Goal: Task Accomplishment & Management: Complete application form

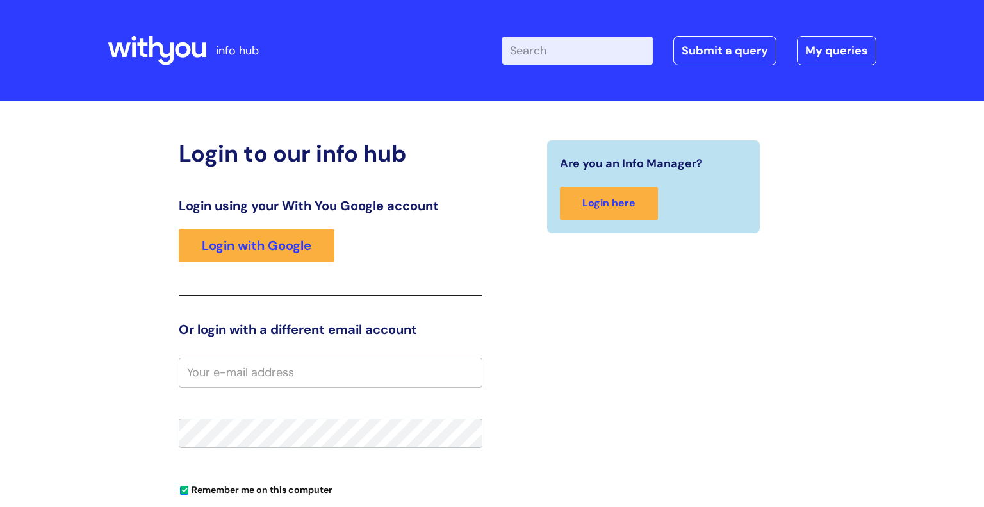
click at [557, 53] on input "Enter your search term here..." at bounding box center [577, 51] width 151 height 28
type input "expenses"
click button "Search" at bounding box center [0, 0] width 0 height 0
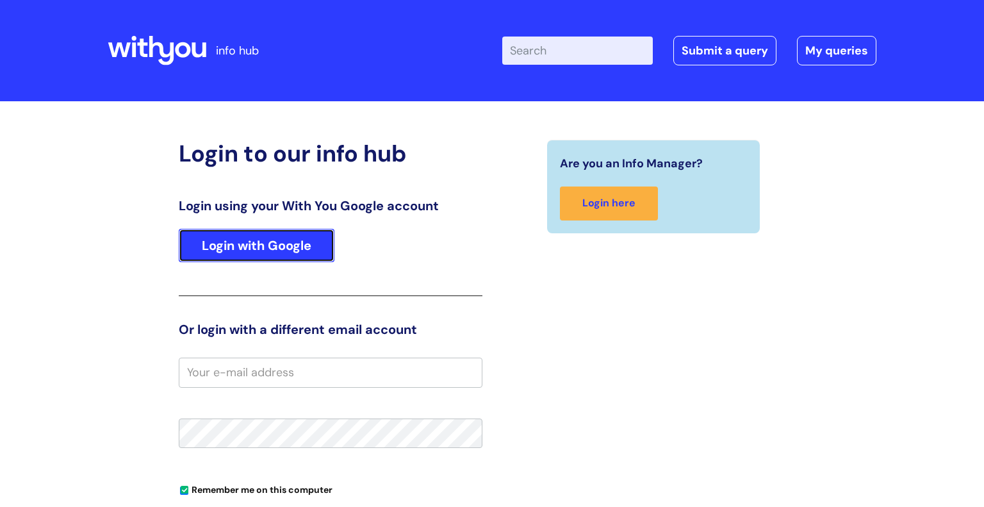
click at [275, 251] on link "Login with Google" at bounding box center [257, 245] width 156 height 33
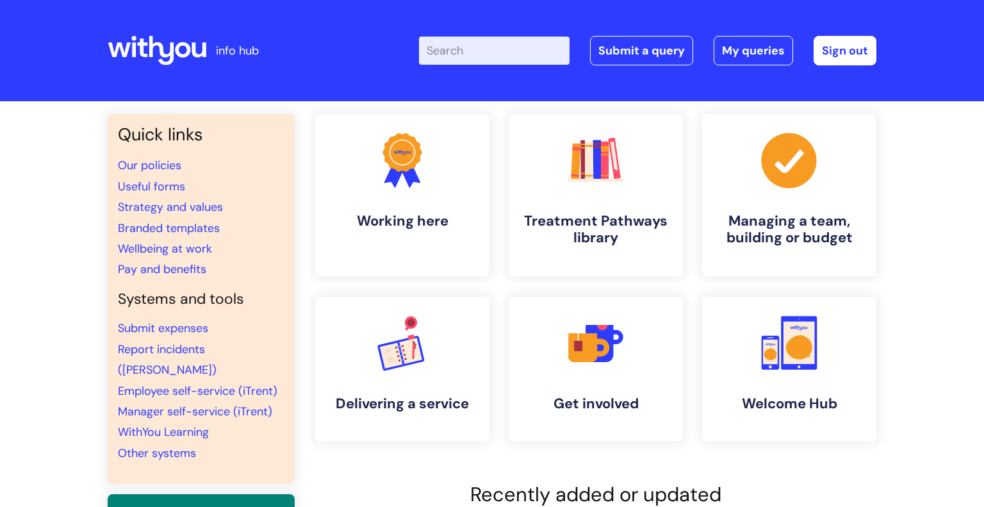
click at [458, 51] on input "Enter your search term here..." at bounding box center [494, 51] width 151 height 28
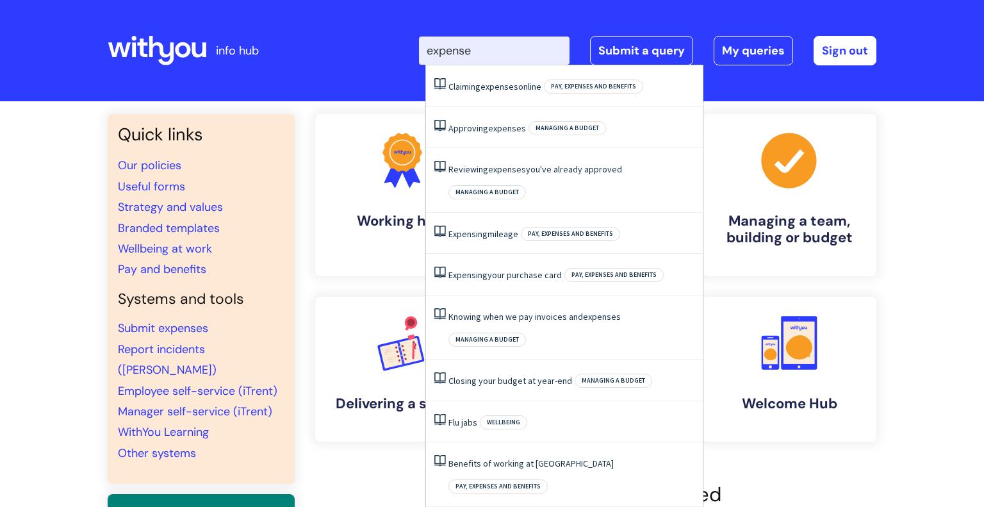
type input "expenses"
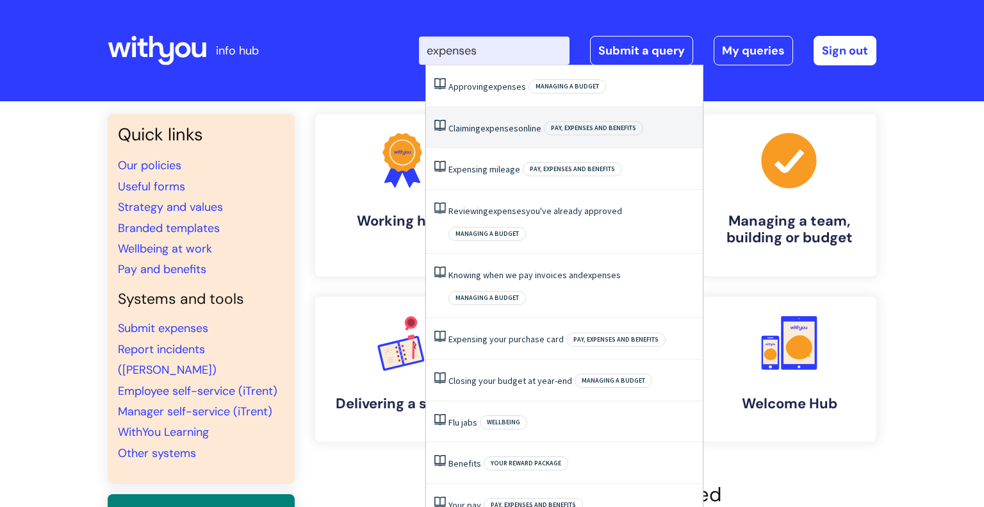
click at [448, 123] on link "Claiming expenses online" at bounding box center [494, 128] width 93 height 12
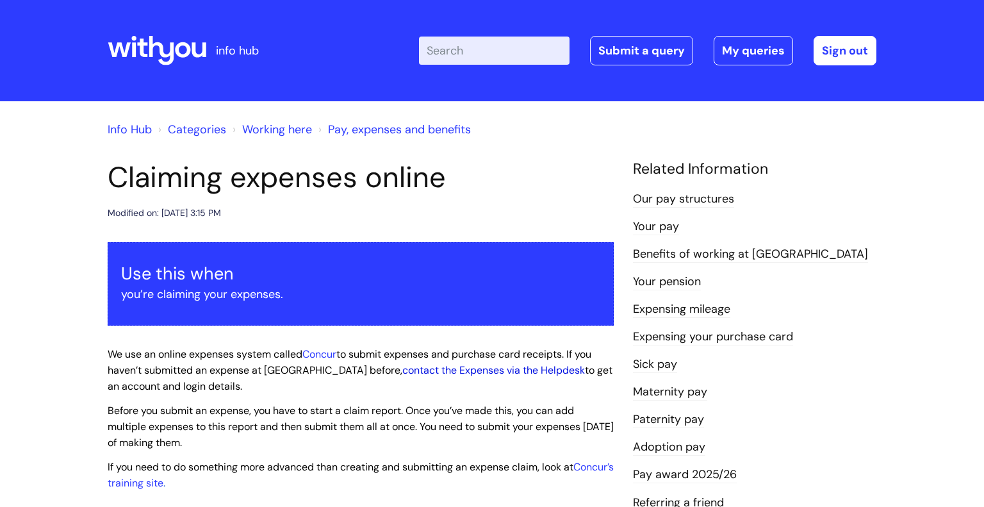
click at [402, 371] on link "contact the Expenses via the Helpdesk" at bounding box center [493, 369] width 183 height 13
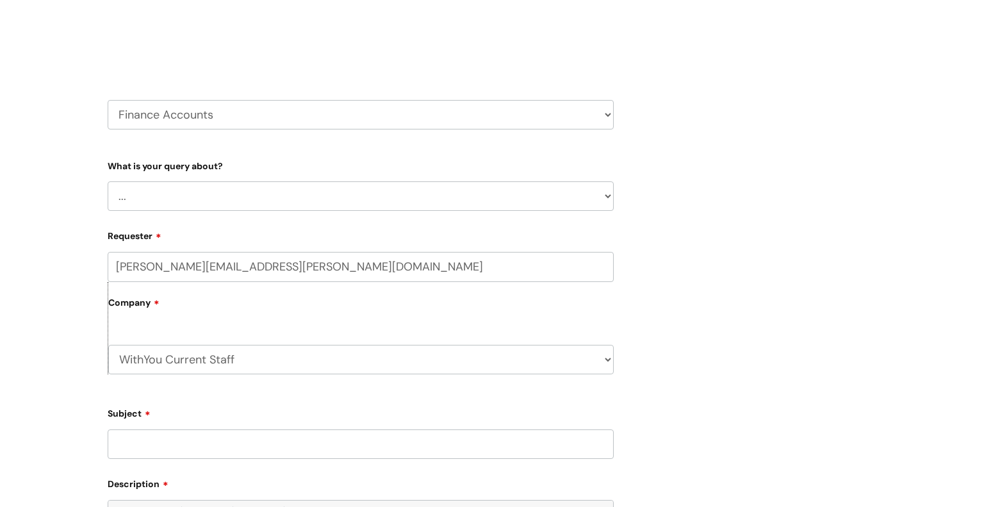
scroll to position [145, 0]
click at [566, 197] on select "... Finance Systems Finance Requests (inc. Expenses) Invoices Research" at bounding box center [361, 194] width 506 height 29
select select "Finance Requests (inc. Expenses)"
click at [108, 180] on select "... Finance Systems Finance Requests (inc. Expenses) Invoices Research" at bounding box center [361, 194] width 506 height 29
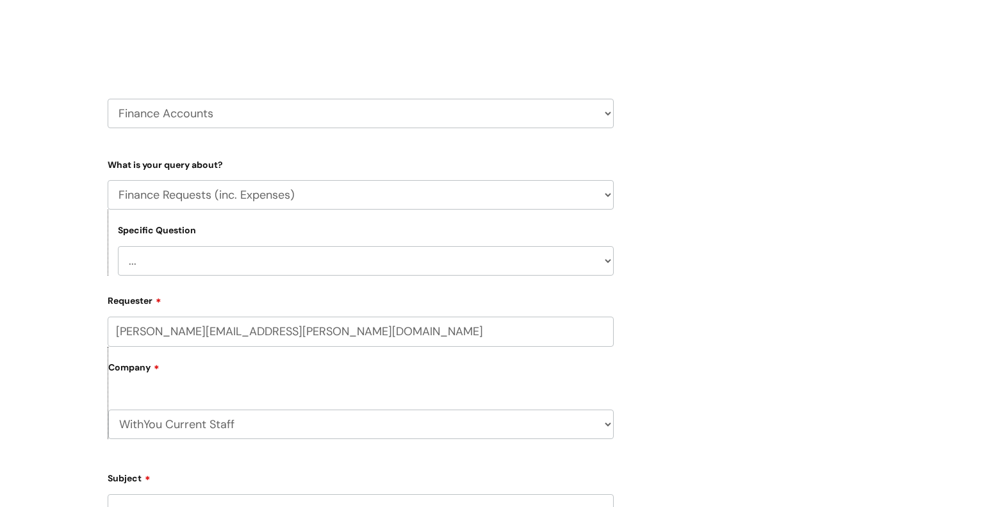
click at [235, 265] on select "... Budgets Expenses Getting Edits/Revisions New Supplier Purchase cards/ Petty…" at bounding box center [366, 260] width 496 height 29
select select "Expenses"
click at [118, 247] on select "... Budgets Expenses Getting Edits/Revisions New Supplier Purchase cards/ Petty…" at bounding box center [366, 260] width 496 height 29
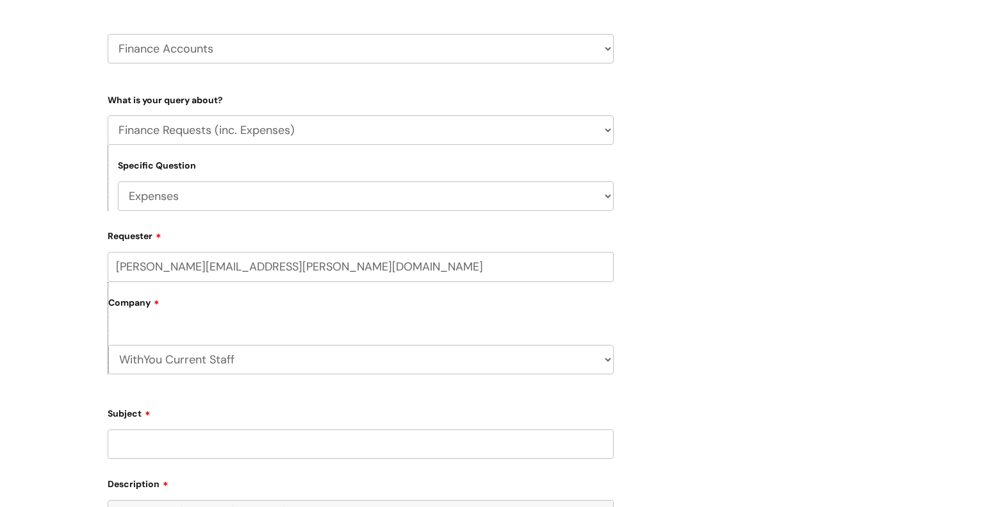
scroll to position [0, 0]
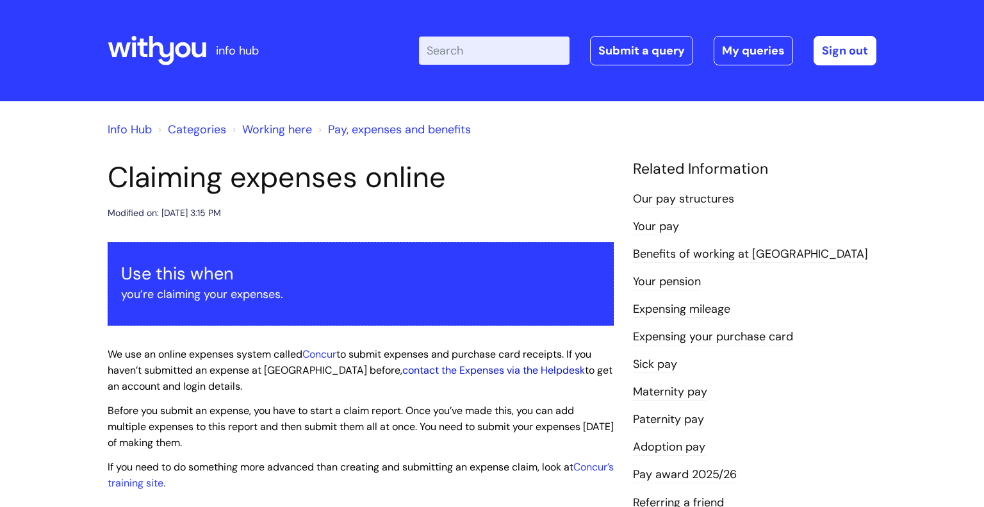
click at [402, 373] on link "contact the Expenses via the Helpdesk" at bounding box center [493, 369] width 183 height 13
click at [402, 372] on link "contact the Expenses via the Helpdesk" at bounding box center [493, 369] width 183 height 13
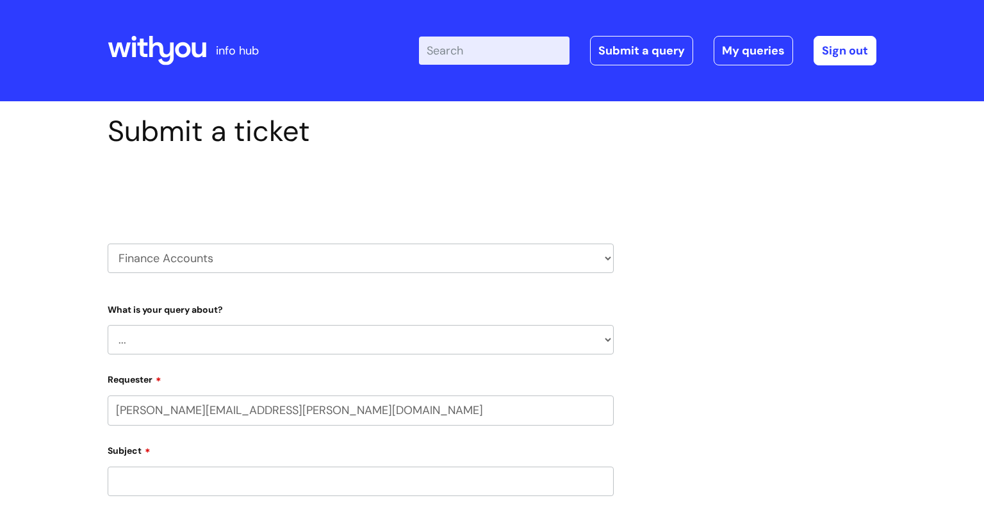
select select "80004418241"
click at [252, 333] on select "... Finance Systems Finance Requests (inc. Expenses) Invoices Research" at bounding box center [361, 339] width 506 height 29
select select "Finance Requests (inc. Expenses)"
click at [108, 325] on select "... Finance Systems Finance Requests (inc. Expenses) Invoices Research" at bounding box center [361, 339] width 506 height 29
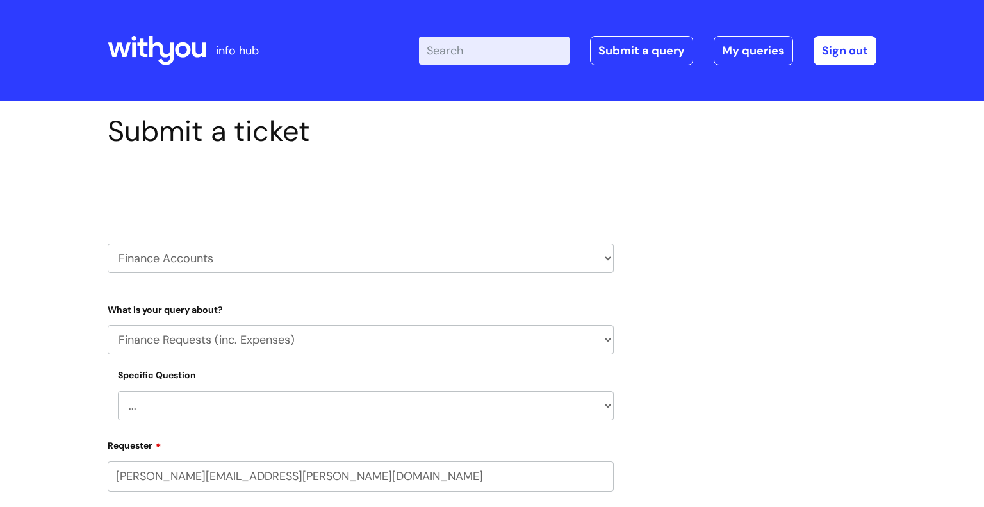
click at [204, 402] on select "... Budgets Expenses Getting Edits/Revisions New Supplier Purchase cards/ [PERS…" at bounding box center [366, 405] width 496 height 29
select select "Expenses"
click at [118, 391] on select "... Budgets Expenses Getting Edits/Revisions New Supplier Purchase cards/ [PERS…" at bounding box center [366, 405] width 496 height 29
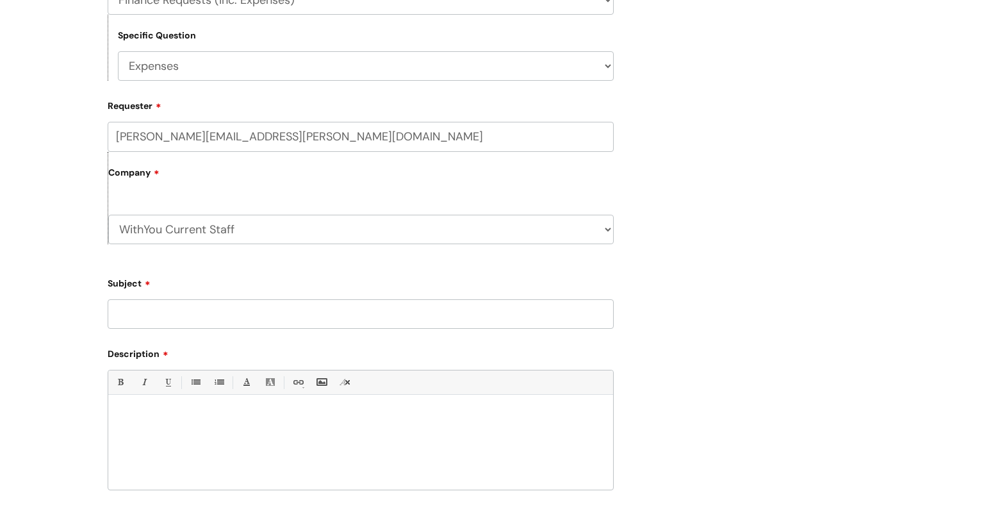
scroll to position [341, 0]
click at [282, 320] on input "Subject" at bounding box center [361, 312] width 506 height 29
type input "Account and Login Details"
click at [208, 400] on div "Bold (Ctrl-B) Italic (Ctrl-I) Underline(Ctrl-U) • Unordered List (Ctrl-Shift-7)…" at bounding box center [361, 428] width 506 height 120
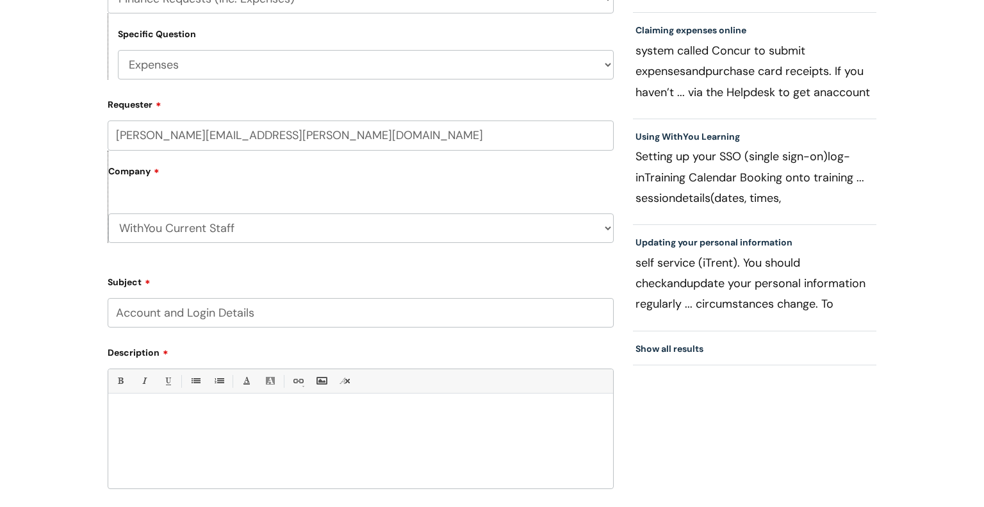
click at [195, 425] on div at bounding box center [360, 444] width 505 height 88
click at [184, 419] on p at bounding box center [361, 415] width 486 height 12
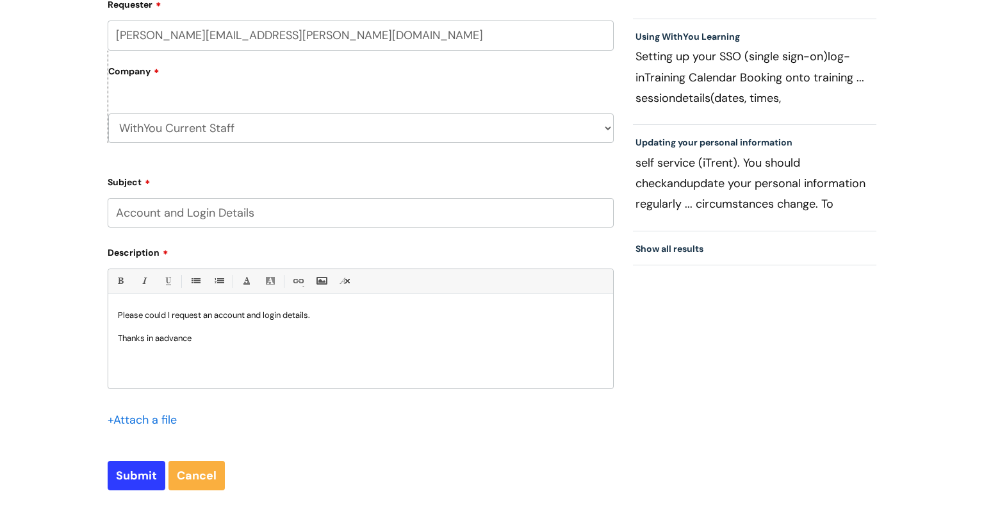
scroll to position [640, 0]
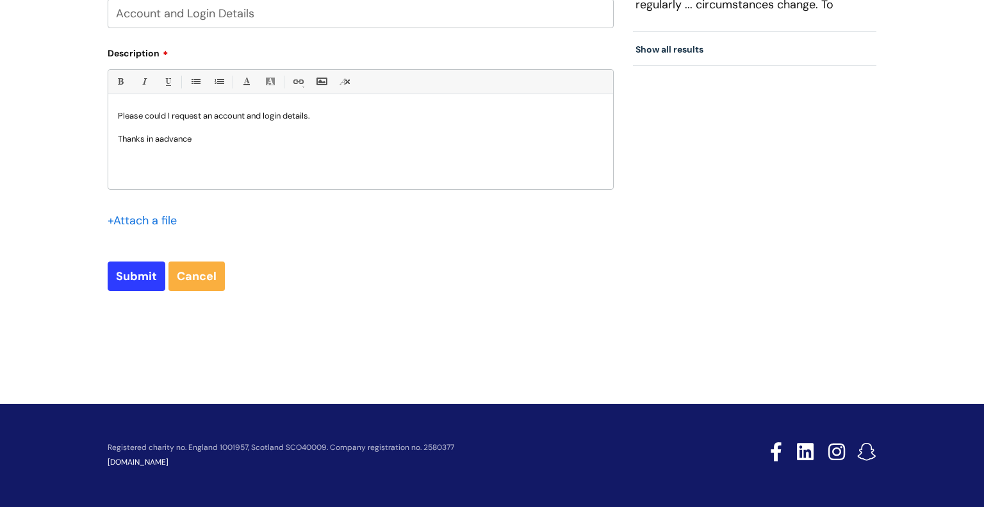
click at [161, 144] on p "Thanks in aadvance" at bounding box center [361, 139] width 486 height 12
click at [143, 277] on input "Submit" at bounding box center [137, 275] width 58 height 29
type input "Please Wait..."
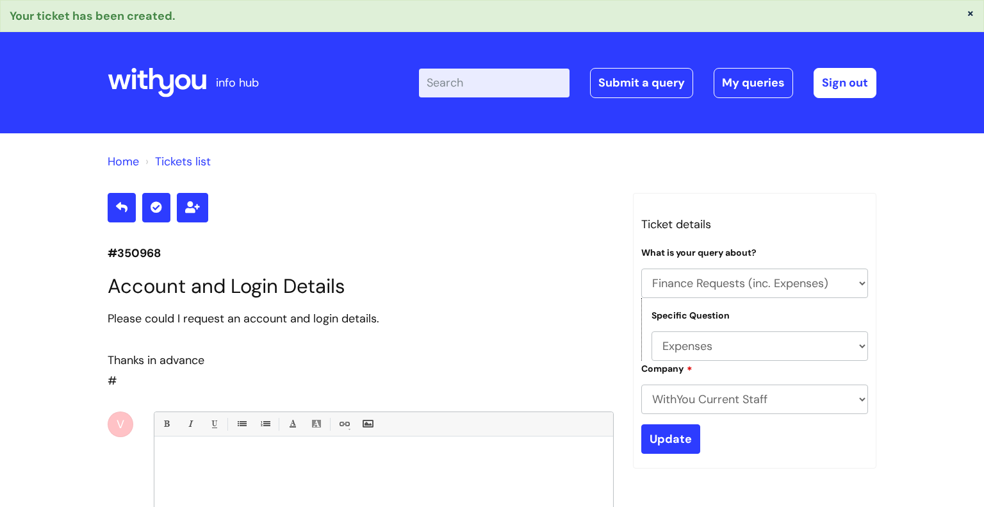
select select "Finance Requests (inc. Expenses)"
select select "Expenses"
